Goal: Task Accomplishment & Management: Manage account settings

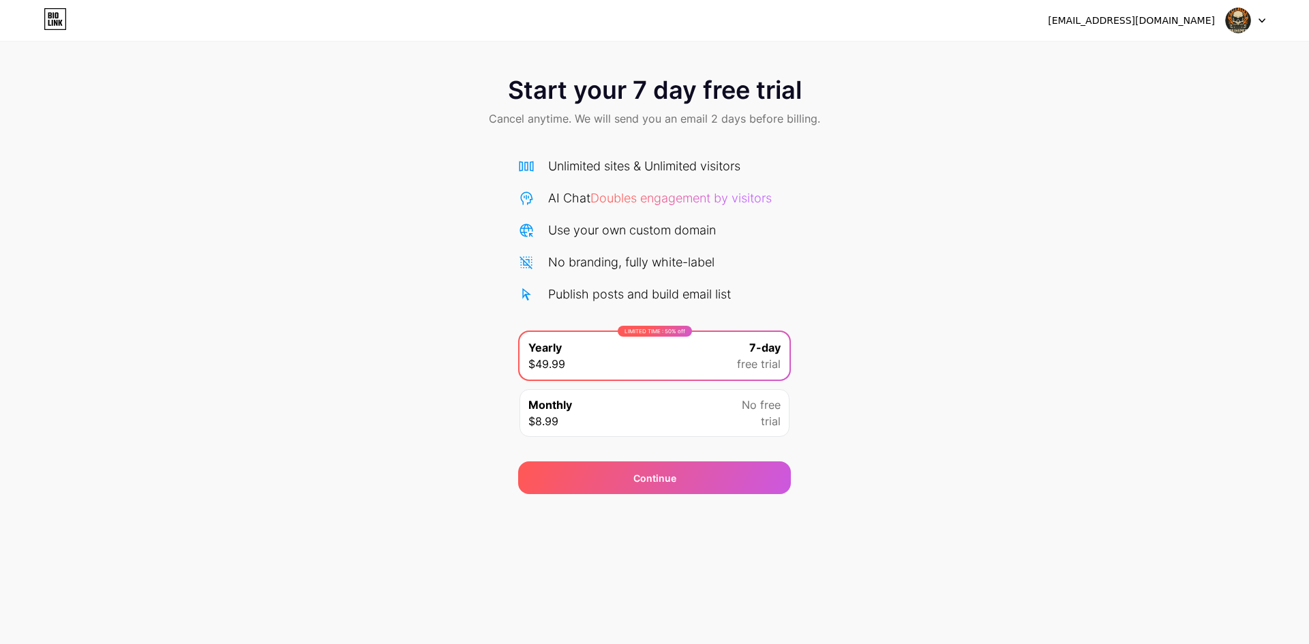
click at [1249, 24] on img at bounding box center [1238, 20] width 26 height 26
click at [1153, 18] on div "[EMAIL_ADDRESS][DOMAIN_NAME]" at bounding box center [1131, 21] width 167 height 14
click at [1260, 18] on icon at bounding box center [1261, 20] width 7 height 5
click at [1259, 18] on icon at bounding box center [1261, 20] width 7 height 5
click at [1179, 56] on li "Logout" at bounding box center [1179, 55] width 169 height 37
